Goal: Communication & Community: Answer question/provide support

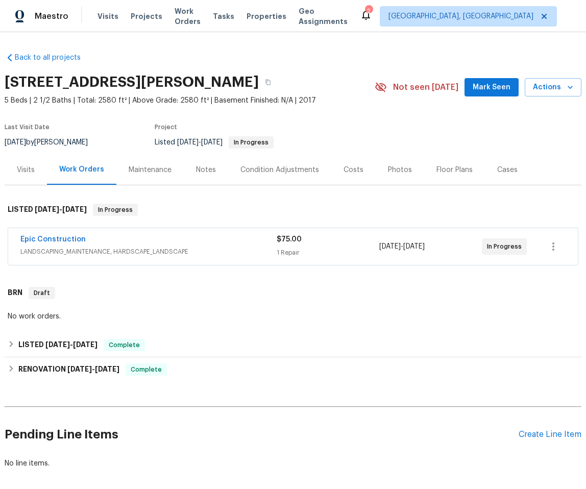
click at [211, 234] on div "Epic Construction" at bounding box center [148, 240] width 256 height 12
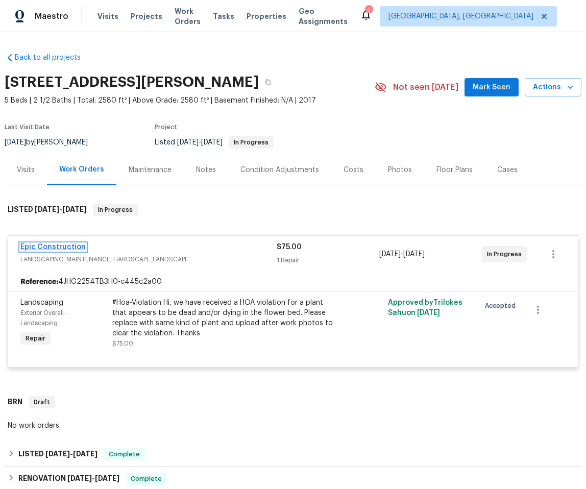
click at [45, 244] on link "Epic Construction" at bounding box center [52, 247] width 65 height 7
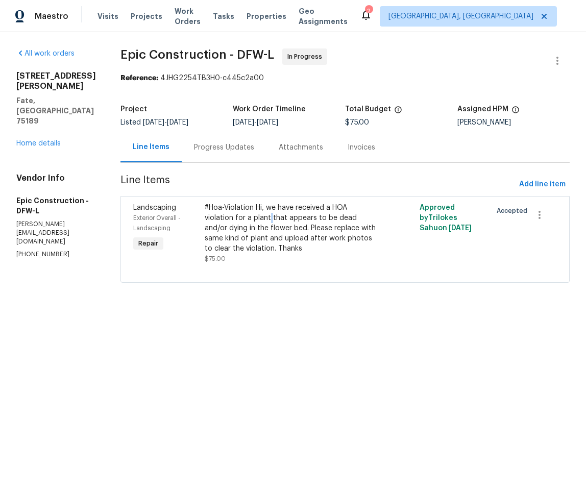
click at [229, 222] on div "#Hoa-Violation Hi, we have received a HOA violation for a plant that appears to…" at bounding box center [291, 228] width 173 height 51
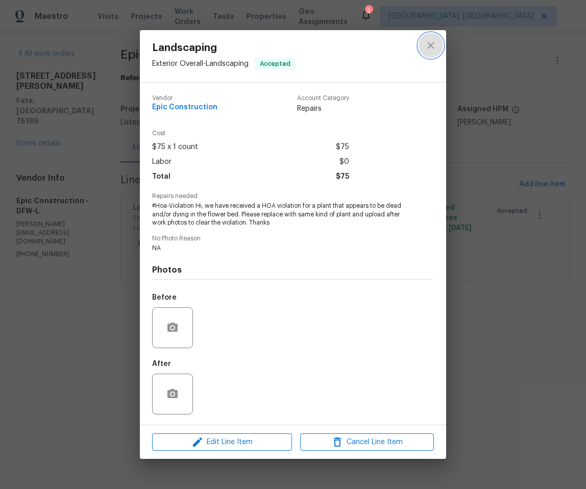
drag, startPoint x: 433, startPoint y: 42, endPoint x: 429, endPoint y: 55, distance: 13.9
click at [434, 45] on icon "close" at bounding box center [431, 45] width 12 height 12
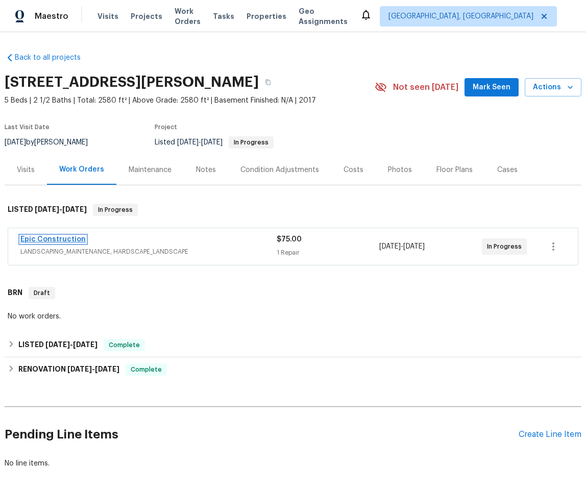
click at [49, 237] on link "Epic Construction" at bounding box center [52, 239] width 65 height 7
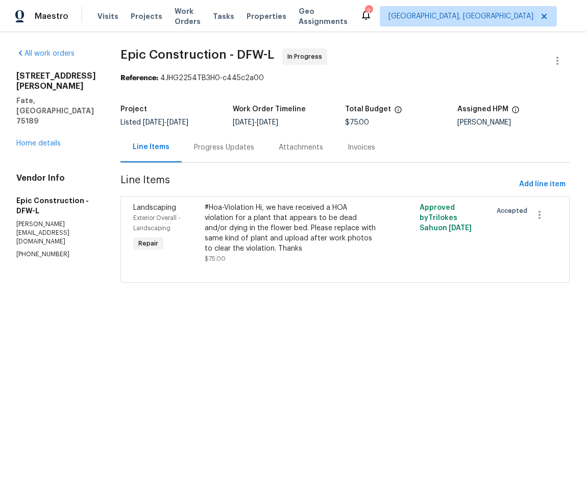
click at [219, 145] on div "Progress Updates" at bounding box center [224, 147] width 60 height 10
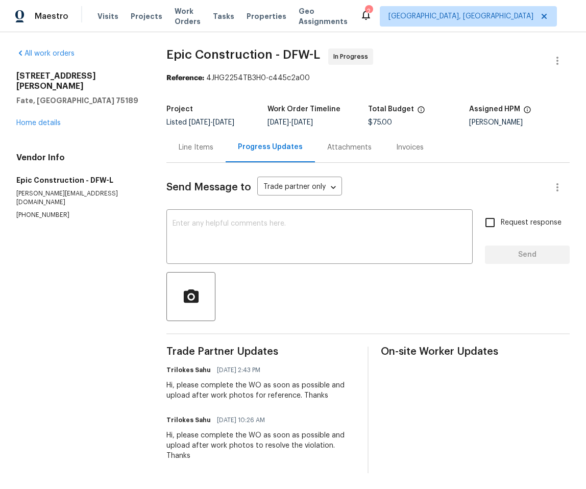
click at [202, 148] on div "Line Items" at bounding box center [196, 147] width 35 height 10
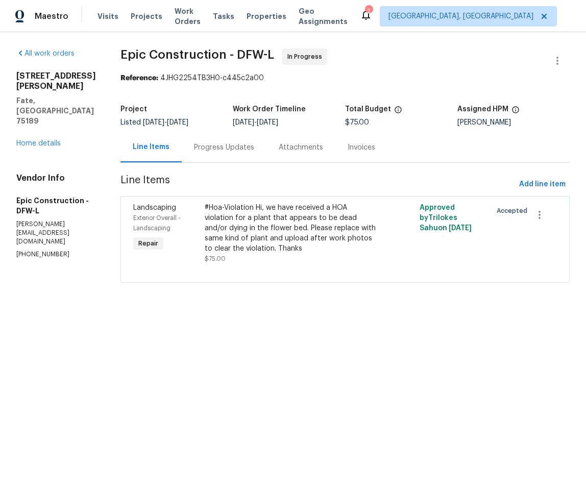
click at [253, 232] on div "#Hoa-Violation Hi, we have received a HOA violation for a plant that appears to…" at bounding box center [291, 228] width 173 height 51
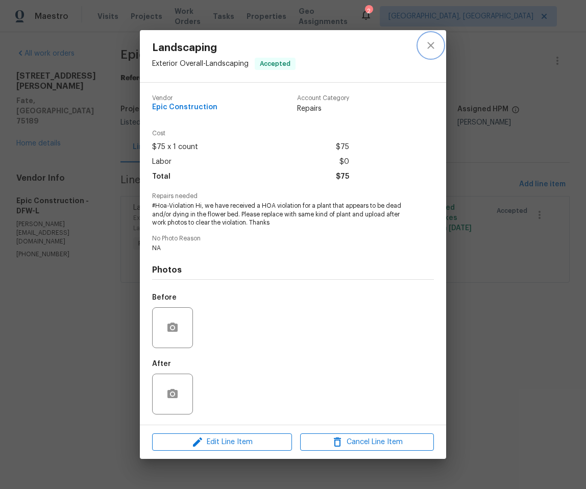
click at [436, 36] on button "close" at bounding box center [431, 45] width 25 height 25
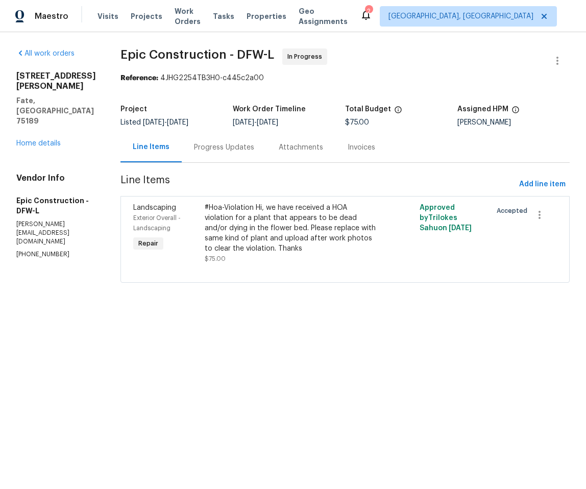
click at [221, 142] on div "Progress Updates" at bounding box center [224, 147] width 60 height 10
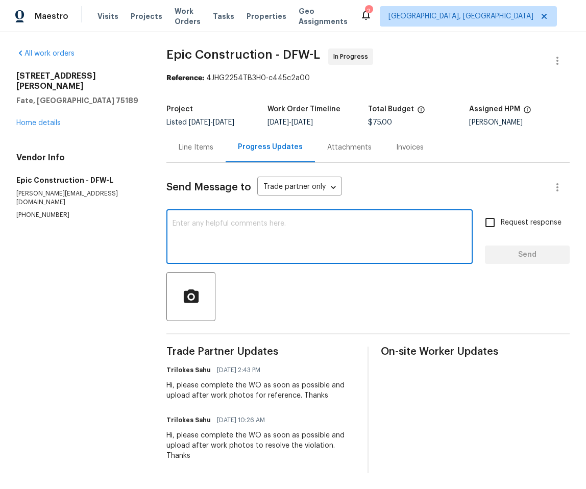
drag, startPoint x: 292, startPoint y: 230, endPoint x: 303, endPoint y: 233, distance: 11.8
click at [292, 230] on textarea at bounding box center [320, 238] width 294 height 36
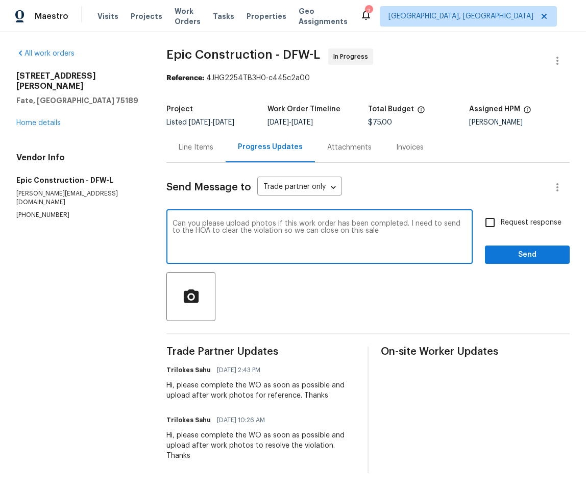
type textarea "Can you please upload photos if this work order has been completed. I need to s…"
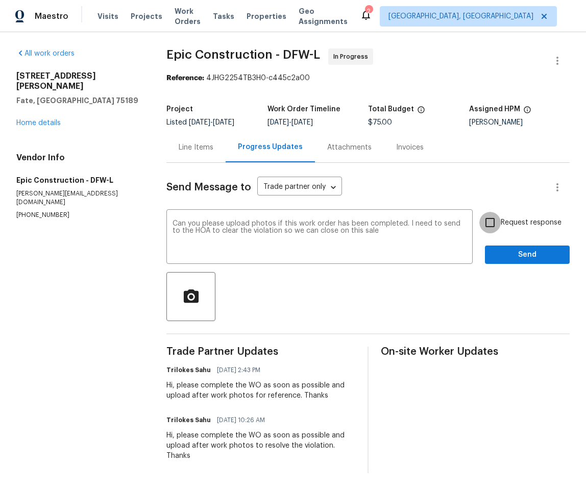
click at [483, 222] on input "Request response" at bounding box center [490, 222] width 21 height 21
checkbox input "true"
click at [525, 254] on span "Send" at bounding box center [527, 255] width 68 height 13
